Goal: Find contact information

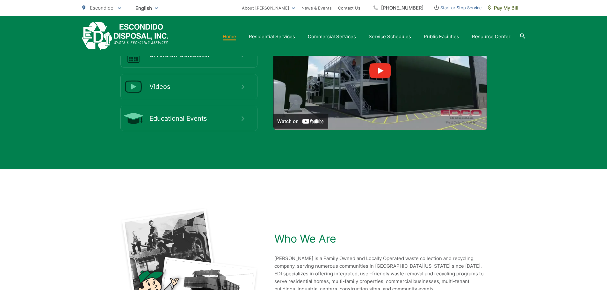
scroll to position [1362, 0]
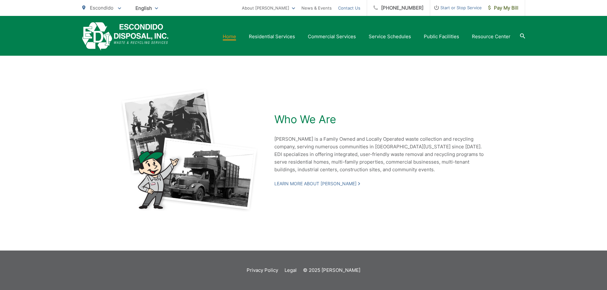
click at [353, 11] on link "Contact Us" at bounding box center [349, 8] width 22 height 8
